Goal: Task Accomplishment & Management: Complete application form

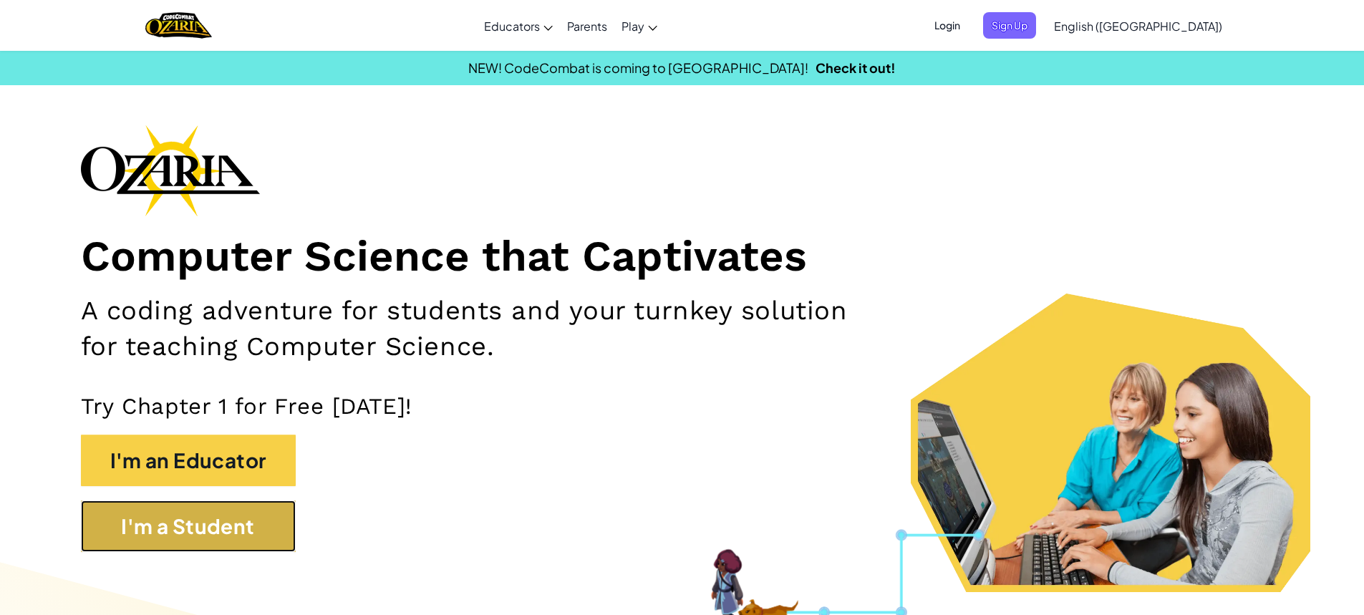
click at [262, 537] on button "I'm a Student" at bounding box center [188, 527] width 215 height 52
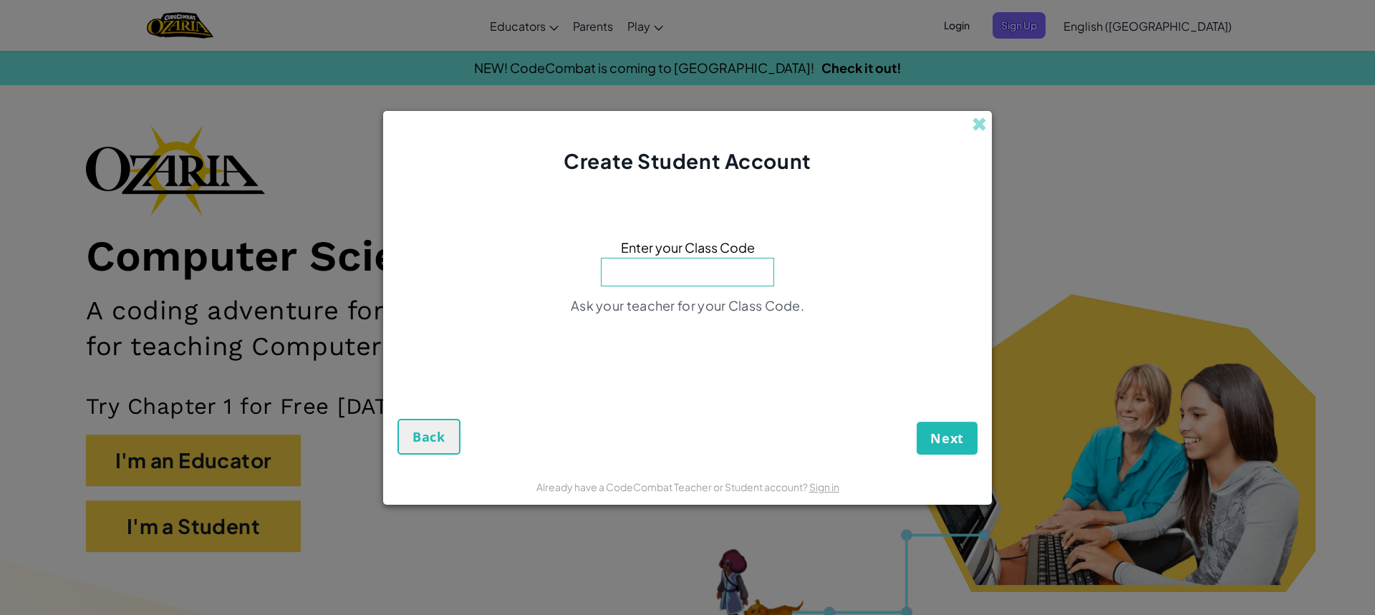
paste input "SingDayStar"
type input "SingDayStar"
click at [917, 422] on button "Next" at bounding box center [947, 438] width 61 height 33
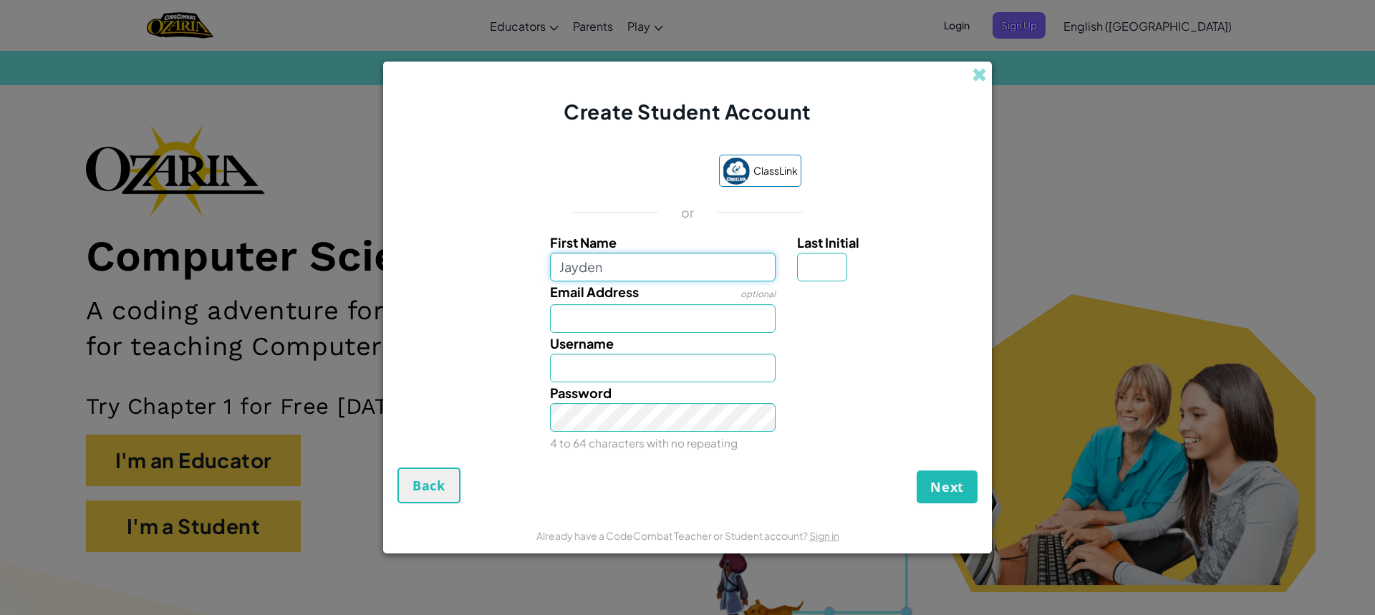
type input "Jayden"
click at [842, 266] on input "Last Initial" at bounding box center [822, 267] width 50 height 29
type input "B"
type input "JaydenB"
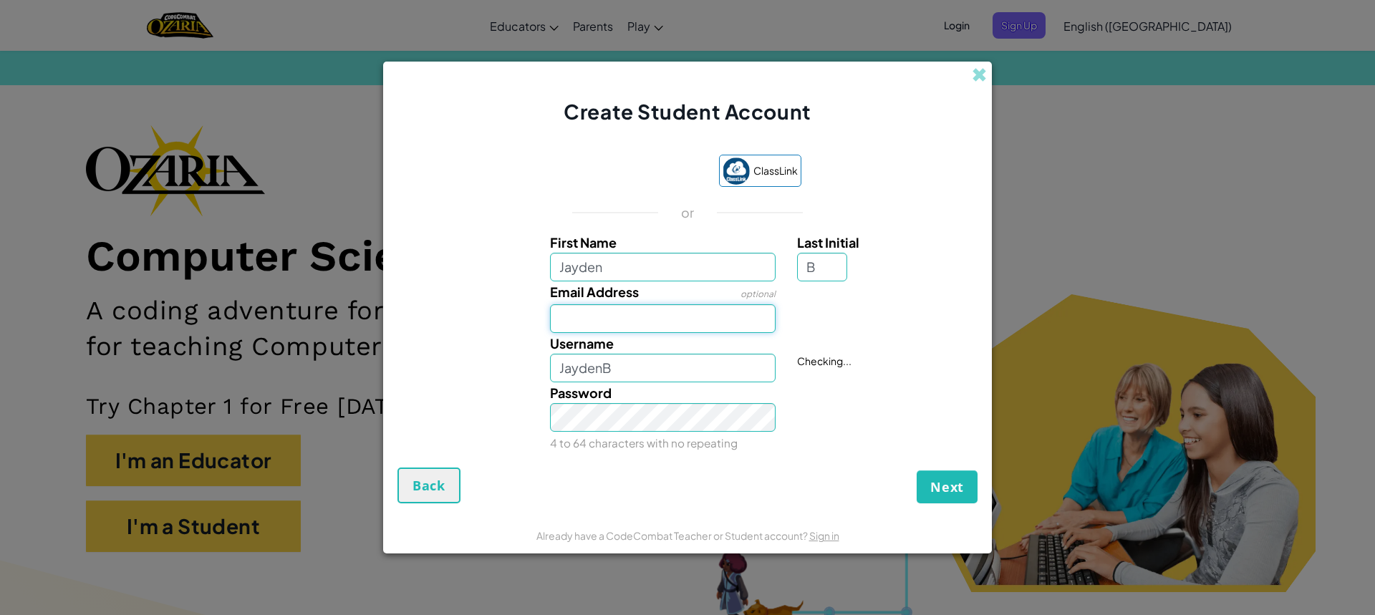
click at [617, 316] on input "Email Address" at bounding box center [663, 318] width 226 height 29
type input "[PERSON_NAME][EMAIL_ADDRESS][DOMAIN_NAME]"
click at [950, 316] on link "Sign in" at bounding box center [947, 309] width 30 height 13
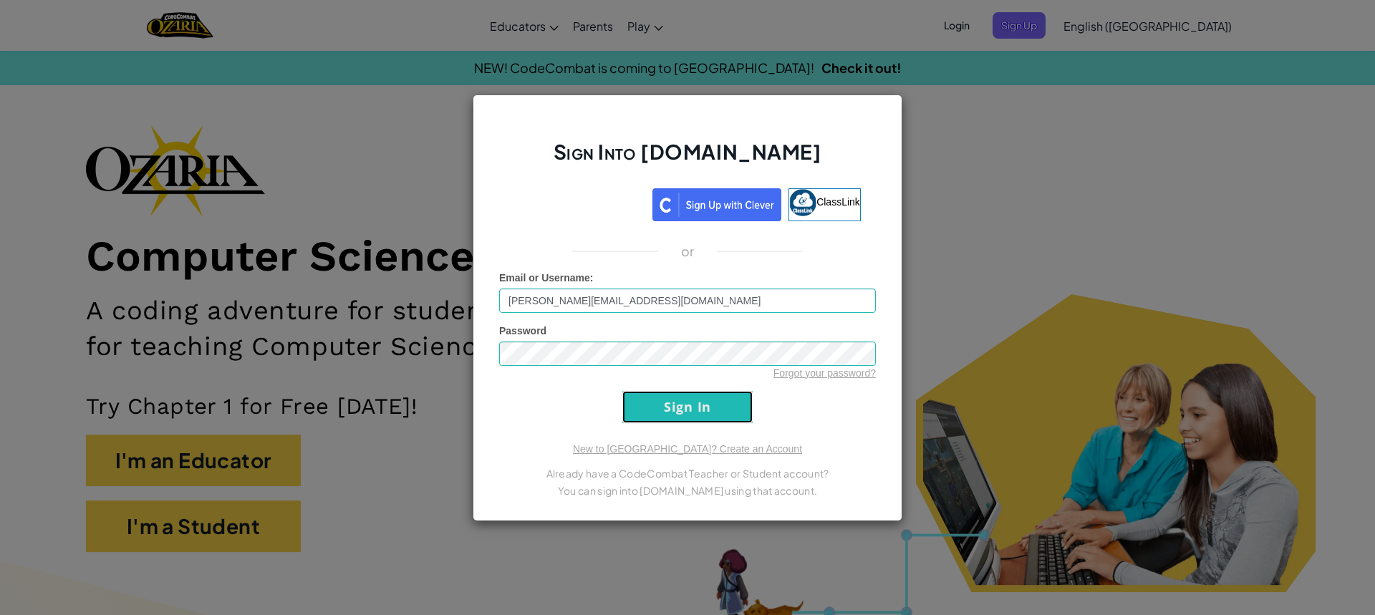
click at [675, 400] on input "Sign In" at bounding box center [687, 407] width 130 height 32
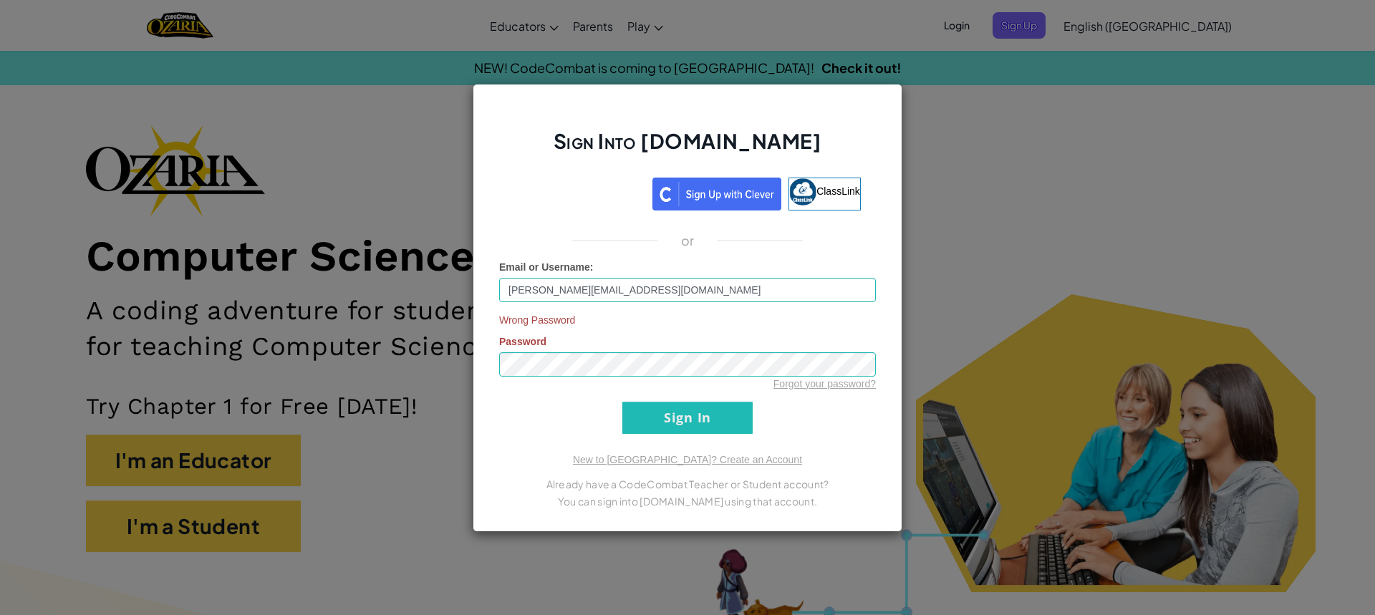
click at [805, 390] on div "Forgot your password?" at bounding box center [687, 384] width 377 height 14
click at [805, 384] on link "Forgot your password?" at bounding box center [824, 383] width 102 height 11
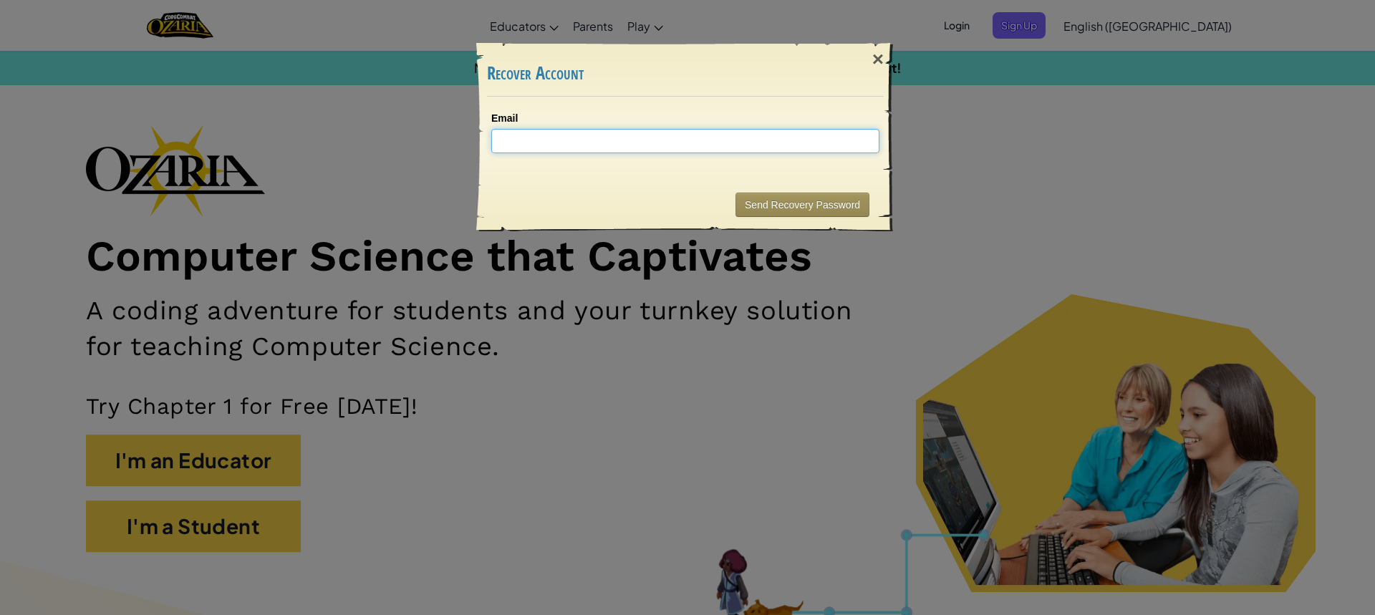
click at [569, 136] on input "Email" at bounding box center [685, 141] width 388 height 24
